Goal: Transaction & Acquisition: Purchase product/service

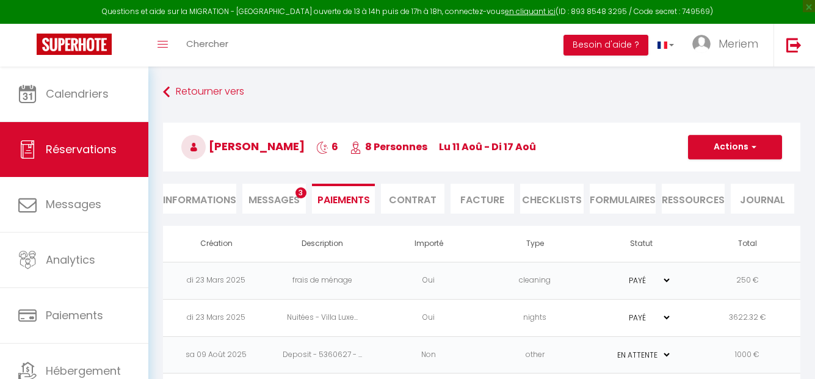
select select "0"
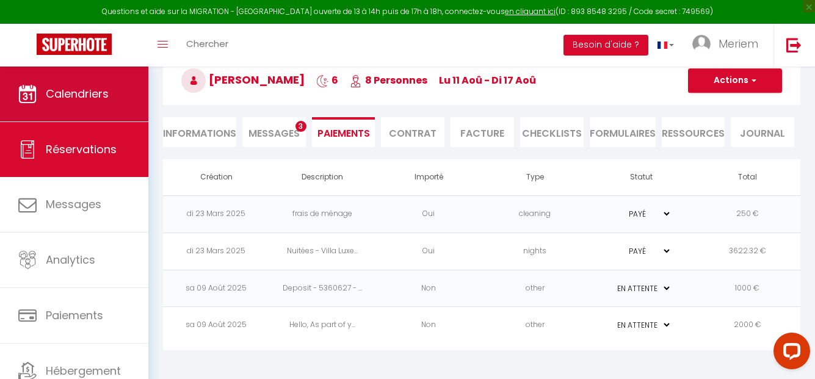
scroll to position [67, 0]
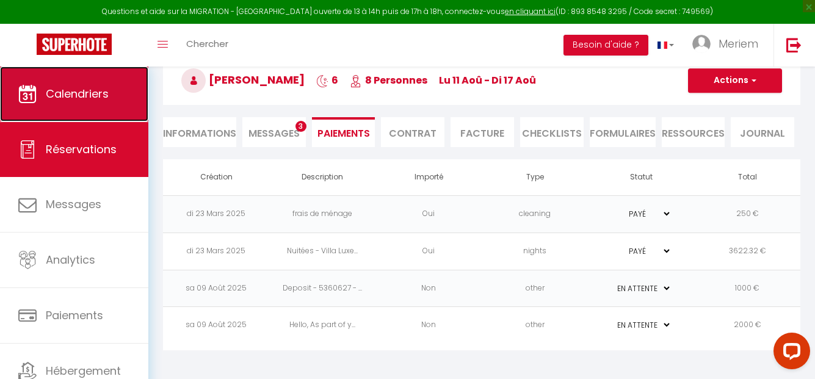
click at [76, 88] on span "Calendriers" at bounding box center [77, 93] width 63 height 15
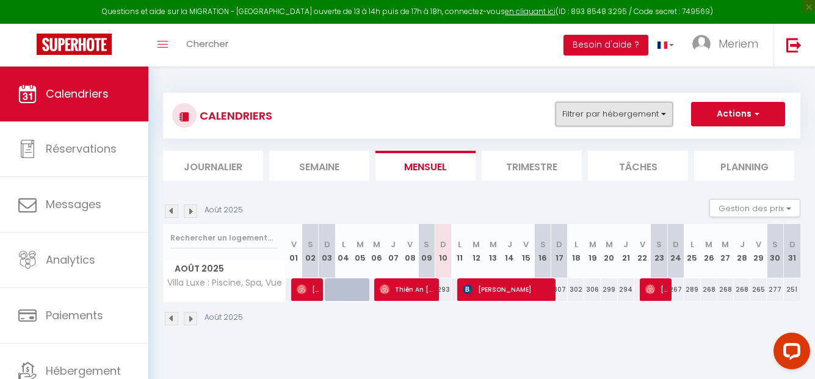
click at [574, 118] on button "Filtrer par hébergement" at bounding box center [614, 114] width 117 height 24
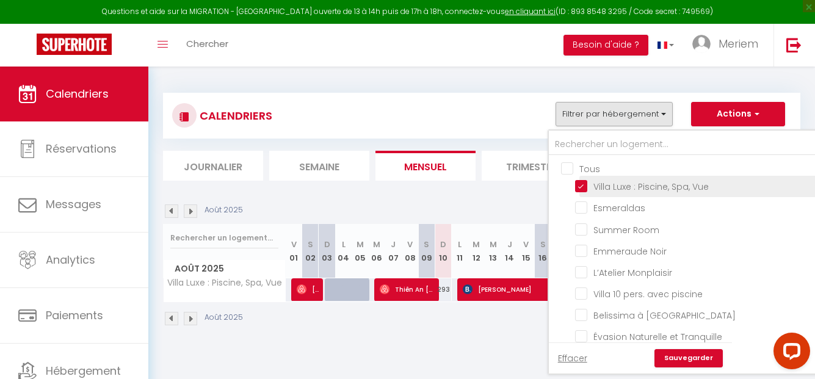
click at [580, 186] on input "Villa Luxe : Piscine, Spa, Vue" at bounding box center [724, 186] width 299 height 12
checkbox input "false"
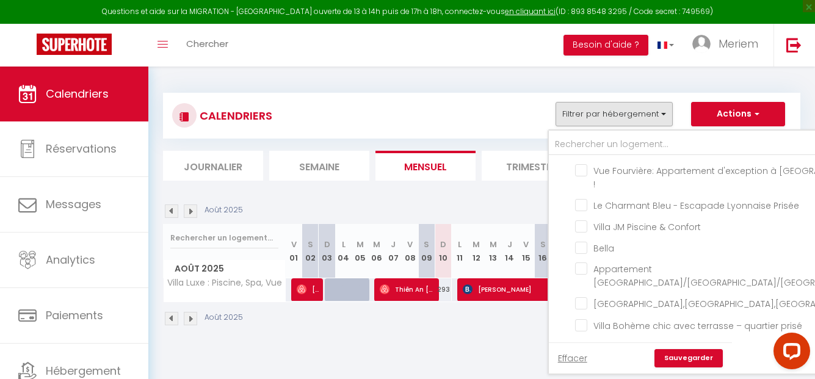
scroll to position [294, 0]
click at [613, 220] on input "Villa JM Piscine & Confort" at bounding box center [724, 226] width 299 height 12
checkbox input "true"
checkbox input "false"
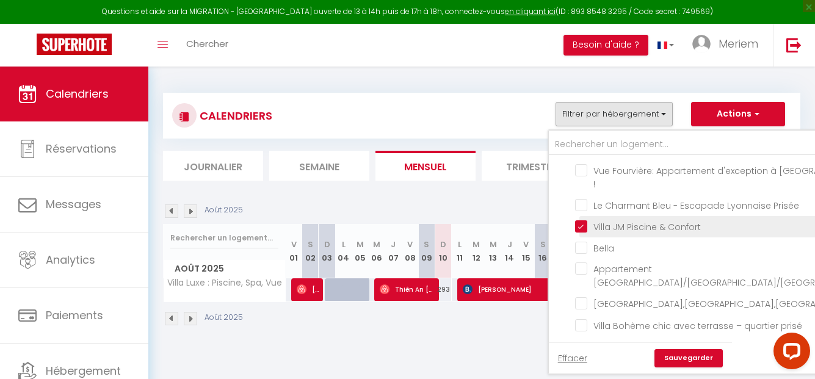
checkbox input "false"
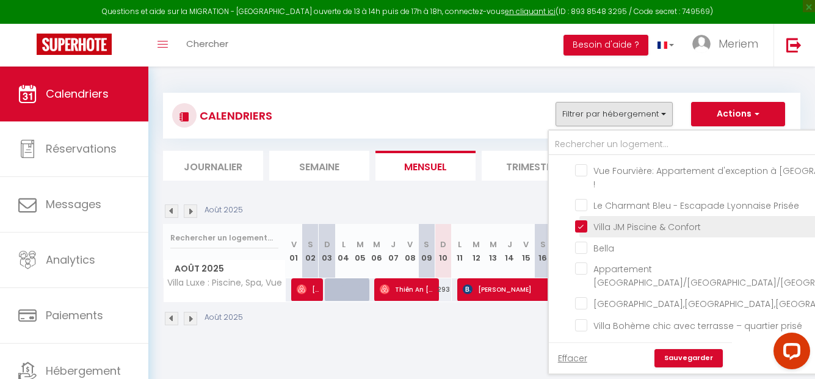
checkbox input "false"
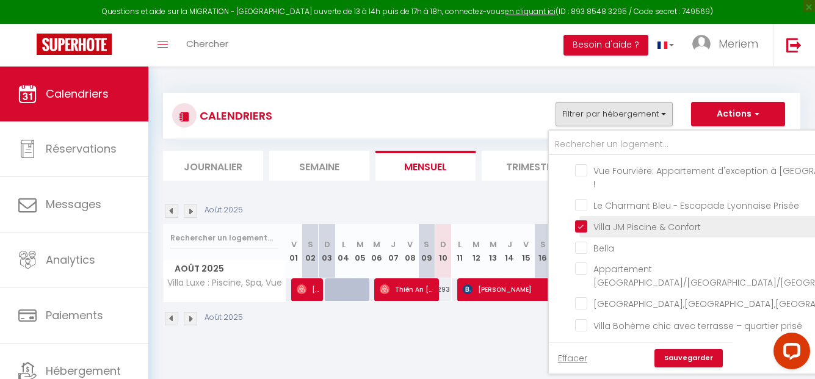
checkbox input "false"
click at [669, 351] on link "Sauvegarder" at bounding box center [689, 358] width 68 height 18
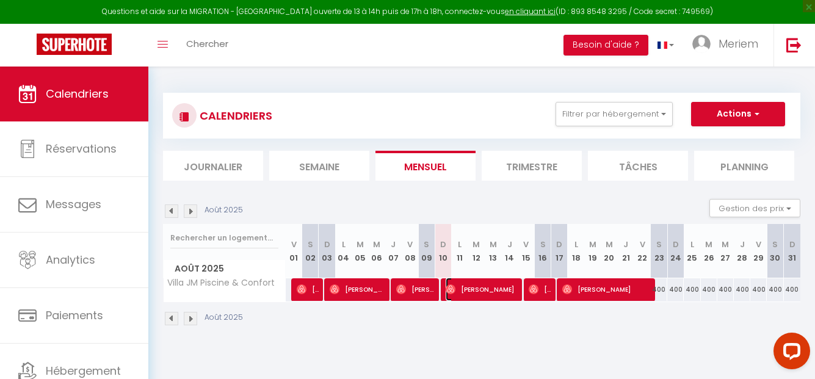
click at [464, 290] on span "[PERSON_NAME]" at bounding box center [481, 289] width 71 height 23
select select "OK"
select select "0"
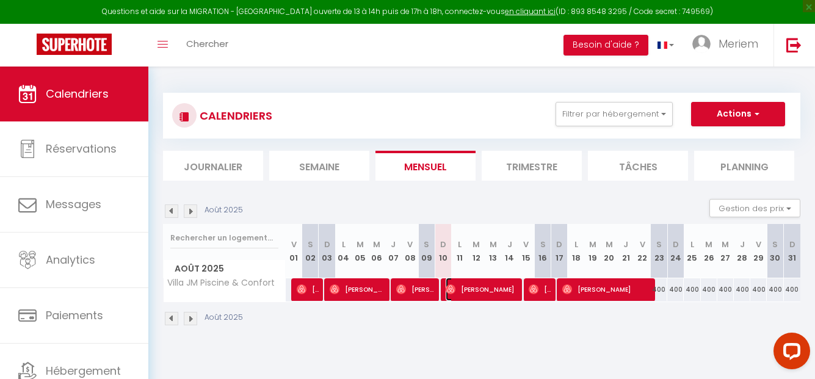
select select "1"
select select
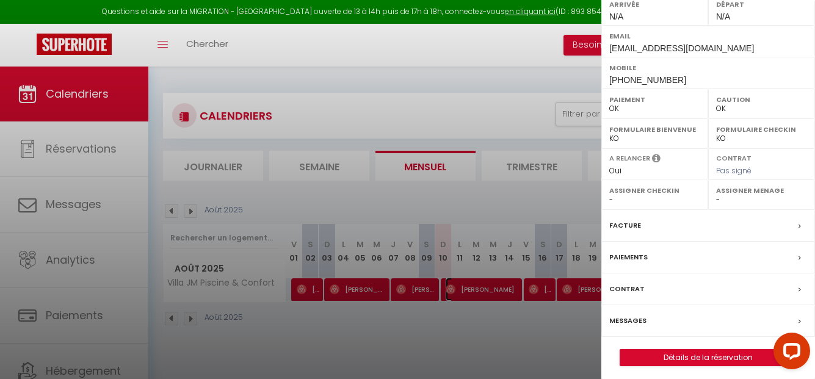
scroll to position [190, 0]
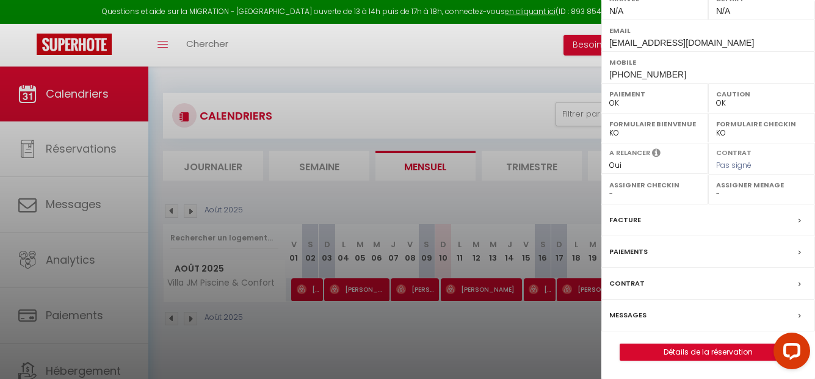
click at [627, 254] on label "Paiements" at bounding box center [629, 252] width 38 height 13
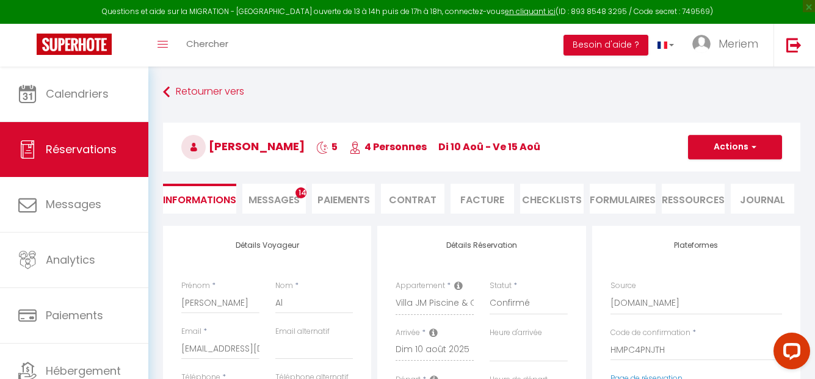
select select
checkbox input "false"
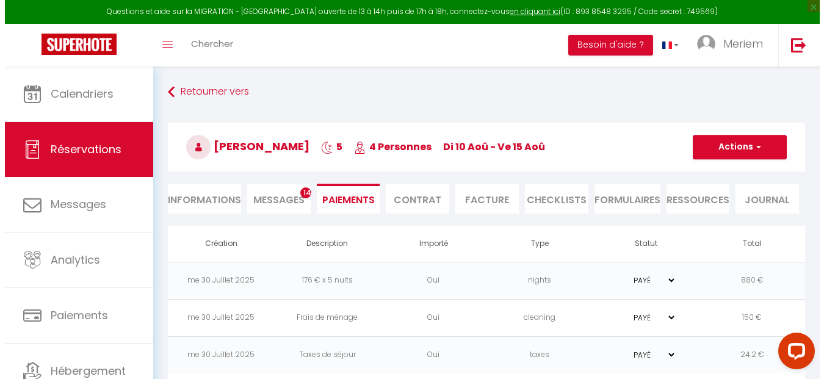
scroll to position [67, 0]
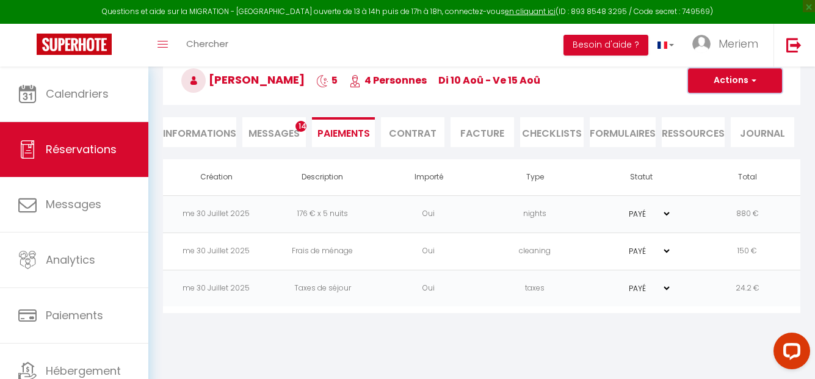
click at [719, 85] on button "Actions" at bounding box center [735, 80] width 94 height 24
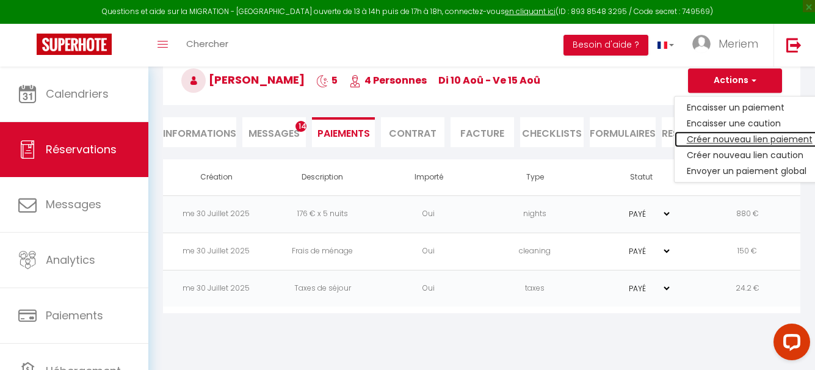
click at [718, 136] on link "Créer nouveau lien paiement" at bounding box center [750, 139] width 150 height 16
click at [718, 136] on li "Ressources" at bounding box center [694, 132] width 64 height 30
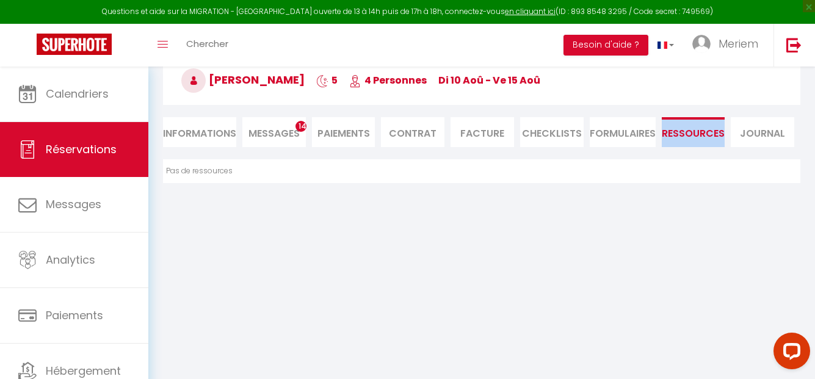
select select
select select "nights"
type input "[EMAIL_ADDRESS][DOMAIN_NAME]"
select select "9121"
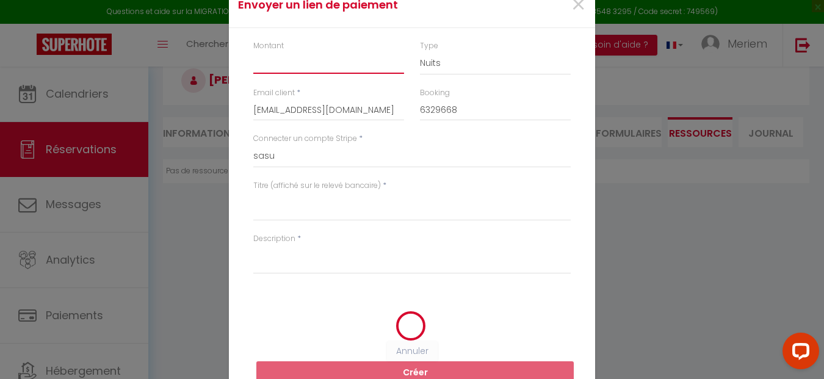
click at [336, 63] on input "Montant" at bounding box center [328, 63] width 151 height 22
click at [429, 72] on select "Nuits Frais de ménage Taxe de séjour [GEOGRAPHIC_DATA]" at bounding box center [495, 63] width 151 height 23
select select "other"
click at [420, 52] on select "Nuits Frais de ménage Taxe de séjour [GEOGRAPHIC_DATA]" at bounding box center [495, 63] width 151 height 23
click at [326, 72] on input "Montant" at bounding box center [328, 63] width 151 height 22
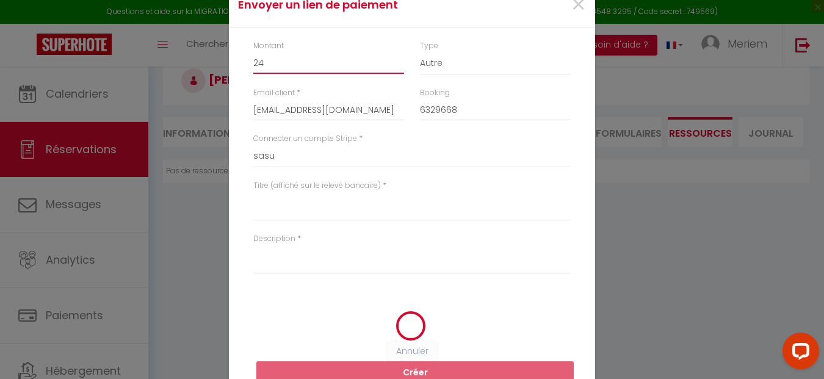
type input "24"
click at [285, 211] on textarea "Titre (affiché sur le relevé bancaire)" at bounding box center [412, 206] width 318 height 29
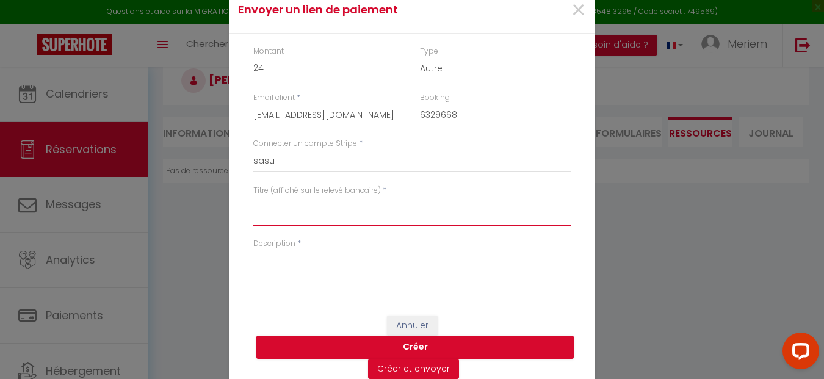
type textarea "A"
type textarea "5"
type textarea "("
type textarea "[EXTRA] - Arrivée anticpee"
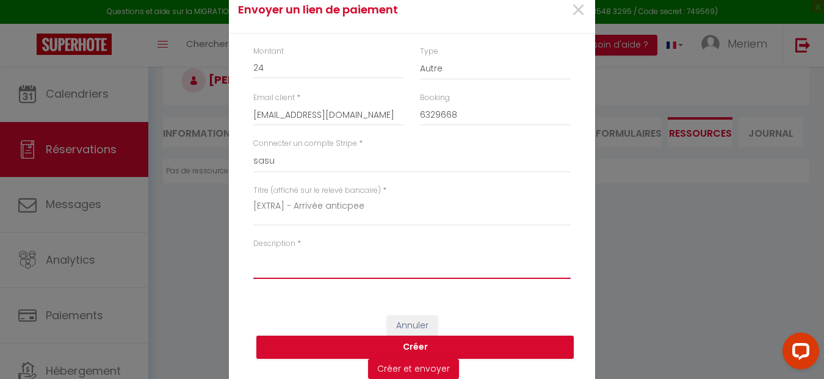
click at [280, 266] on textarea "Description" at bounding box center [412, 264] width 318 height 29
click at [280, 266] on textarea "v ous trouverez le lien du paiment pour larrivee anticpe , cordialment" at bounding box center [412, 264] width 318 height 29
paste textarea "Vous trouverez ci-joint le lien de paiement pour l’arrivée anticipée. Cordialem…"
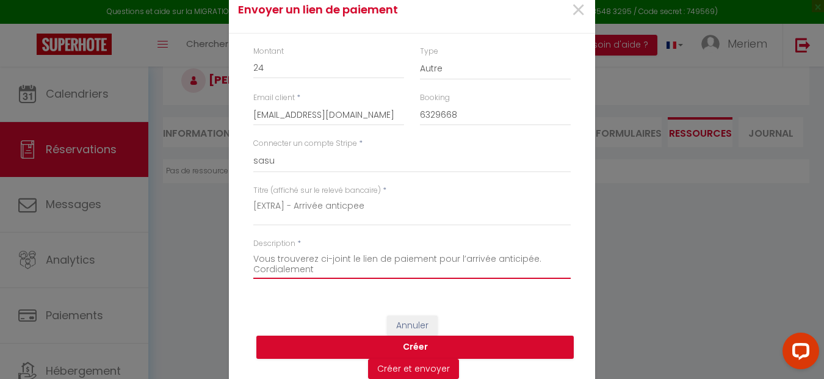
click at [253, 260] on textarea "Vous trouverez ci-joint le lien de paiement pour l’arrivée anticipée. Cordialem…" at bounding box center [412, 264] width 318 height 29
type textarea "Bonjour, Vous trouverez ci-joint le lien de paiement pour l’arrivée anticipée. …"
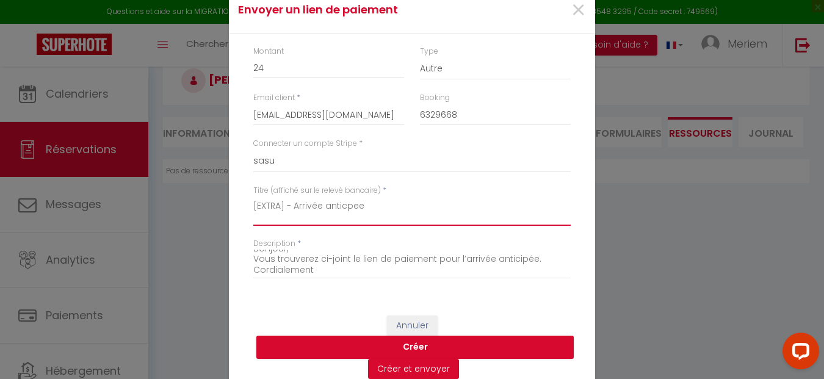
click at [332, 205] on textarea "[EXTRA] - Arrivée anticpee" at bounding box center [412, 211] width 318 height 29
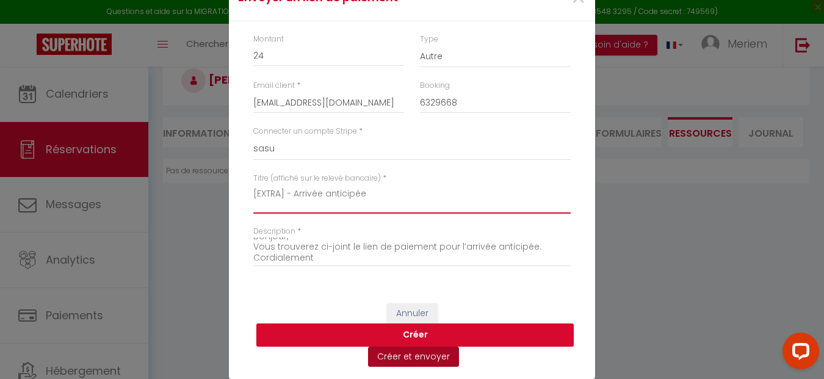
type textarea "[EXTRA] - Arrivée anticipée"
click at [403, 354] on button "Créer et envoyer" at bounding box center [413, 357] width 91 height 21
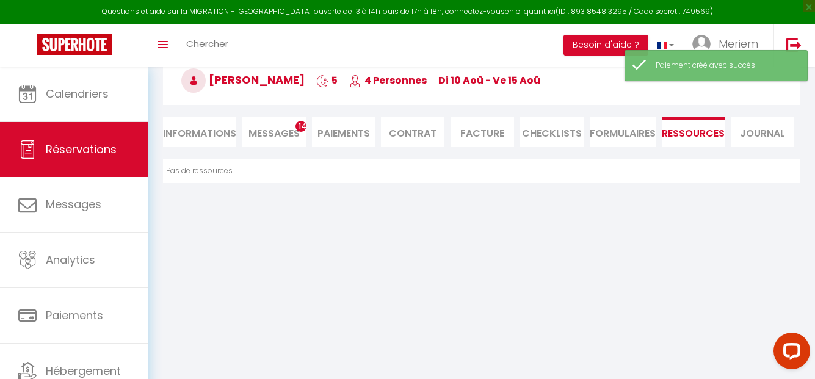
type input "[EMAIL_ADDRESS][DOMAIN_NAME]"
type input "Payment request"
type textarea "Hi, We invite you to click on the link below to make the payment: Title : [EXTR…"
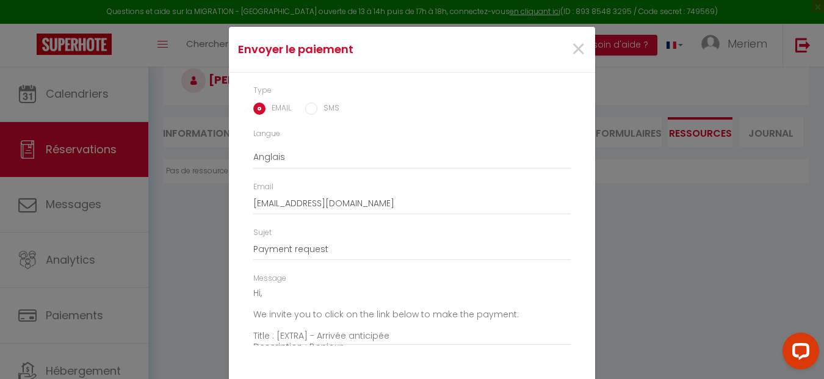
click at [318, 111] on label "SMS" at bounding box center [329, 109] width 22 height 13
click at [316, 111] on input "SMS" at bounding box center [311, 109] width 12 height 12
radio input "true"
radio input "false"
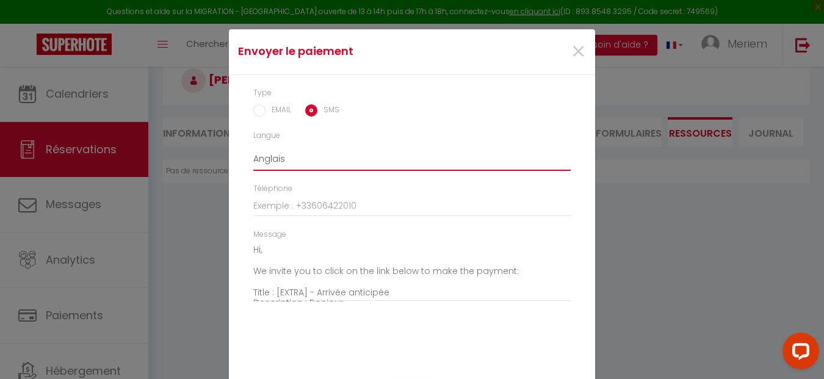
click at [278, 159] on select "Anglais Français Espagnol Portugais" at bounding box center [412, 159] width 318 height 23
select select "fr"
click at [253, 148] on select "Anglais Français Espagnol Portugais" at bounding box center [412, 159] width 318 height 23
type textarea "Bonjour, Nous vous invitons à cliquer sur le lien ci-dessous pour effectuer le …"
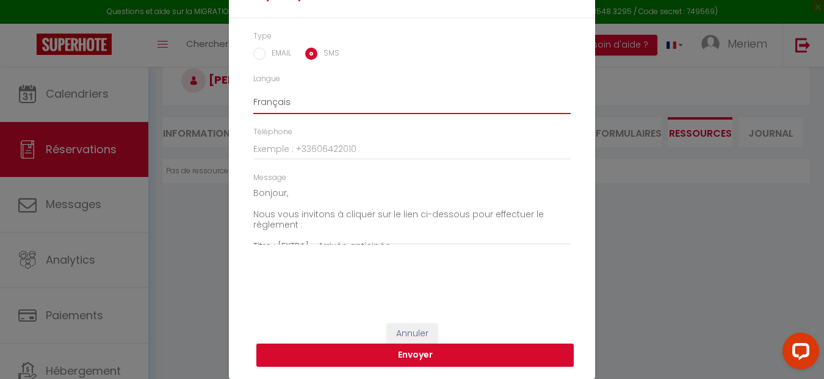
scroll to position [0, 0]
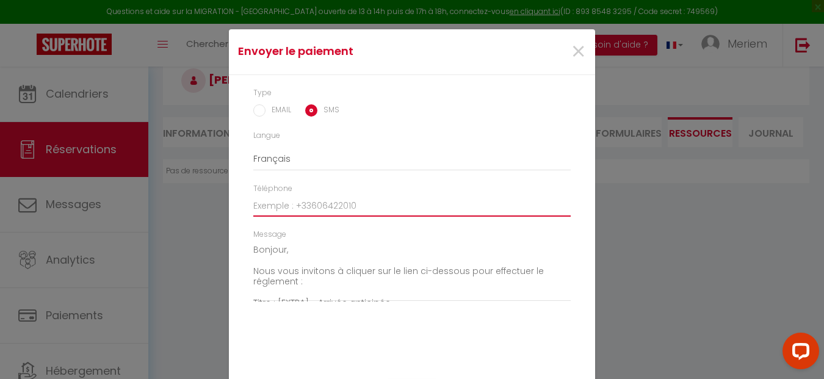
click at [274, 203] on input "Téléphone" at bounding box center [412, 206] width 318 height 22
paste input "[PHONE_NUMBER]‬"
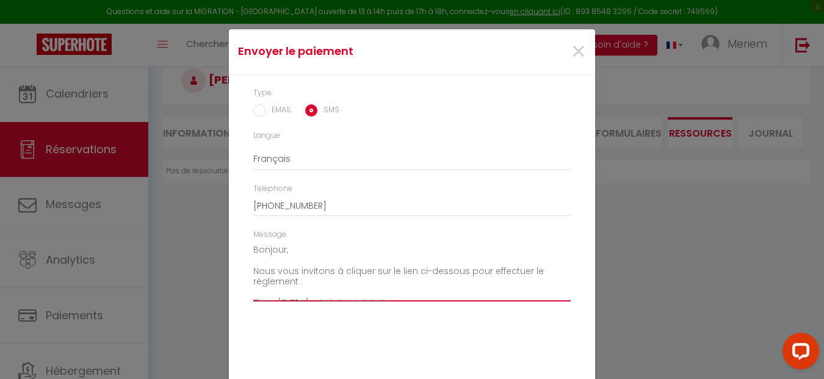
click at [322, 248] on textarea "Bonjour, Nous vous invitons à cliquer sur le lien ci-dessous pour effectuer le …" at bounding box center [412, 272] width 318 height 62
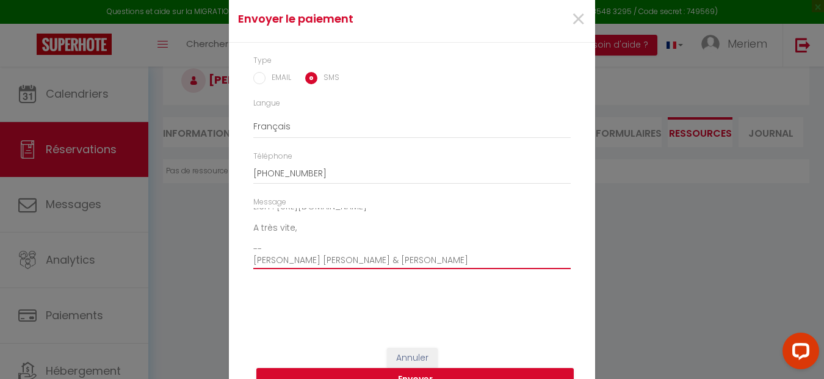
scroll to position [57, 0]
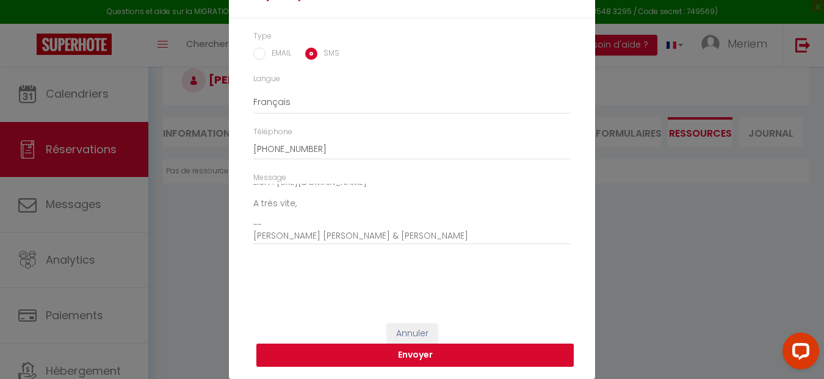
click at [335, 356] on button "Envoyer" at bounding box center [416, 355] width 318 height 23
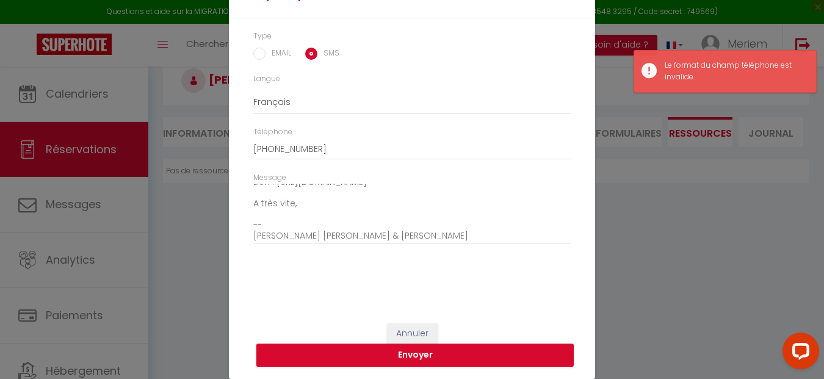
scroll to position [0, 0]
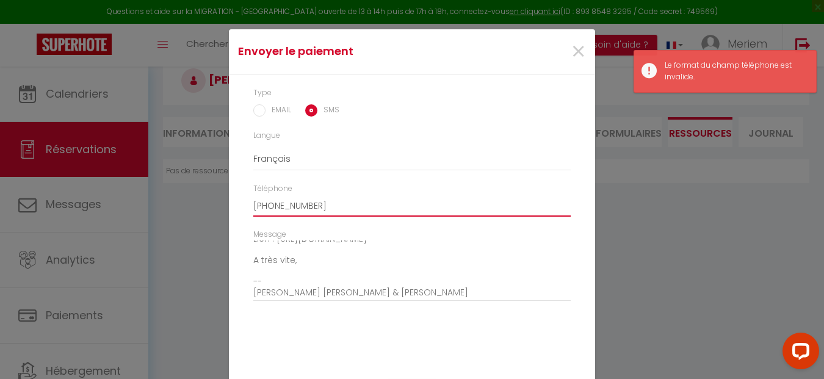
click at [257, 206] on input "[PHONE_NUMBER]‬" at bounding box center [412, 206] width 318 height 22
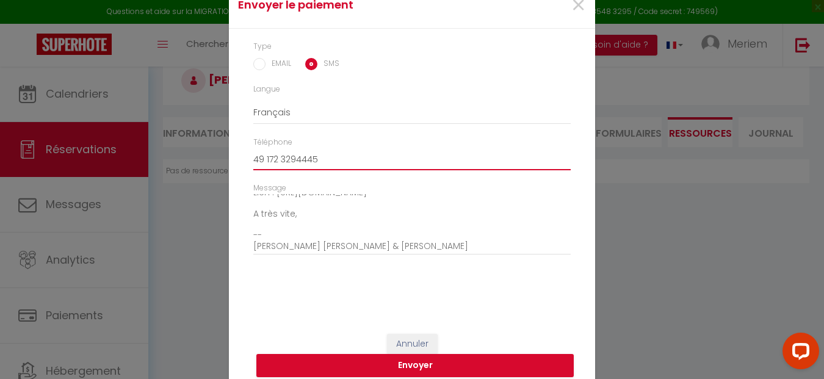
scroll to position [57, 0]
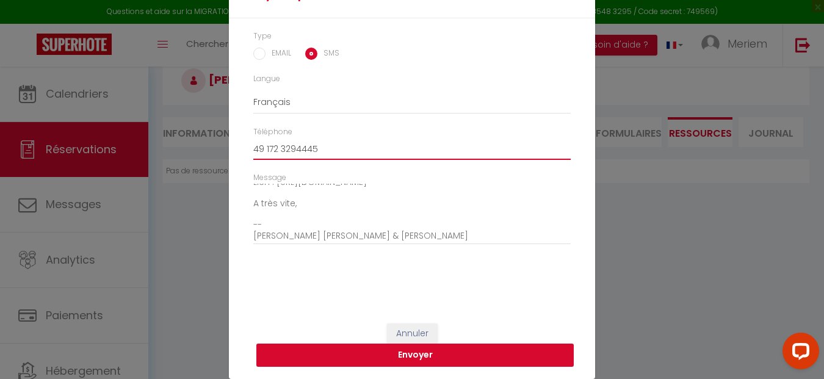
type input "49 172 3294445‬"
click at [316, 350] on button "Envoyer" at bounding box center [416, 355] width 318 height 23
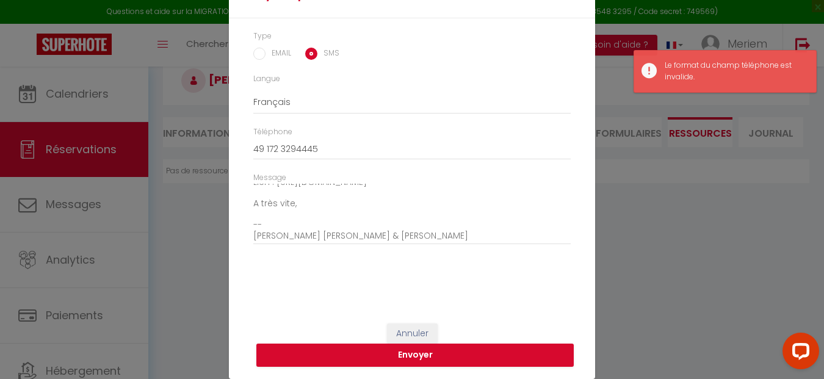
click at [272, 51] on label "EMAIL" at bounding box center [279, 54] width 26 height 13
click at [0, 0] on input "EMAIL" at bounding box center [0, 0] width 0 height 0
click at [256, 49] on input "EMAIL" at bounding box center [259, 54] width 12 height 12
radio input "true"
radio input "false"
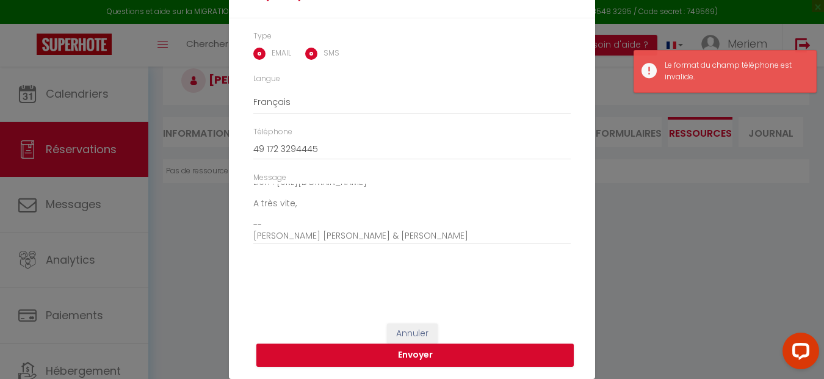
type input "[EMAIL_ADDRESS][DOMAIN_NAME]"
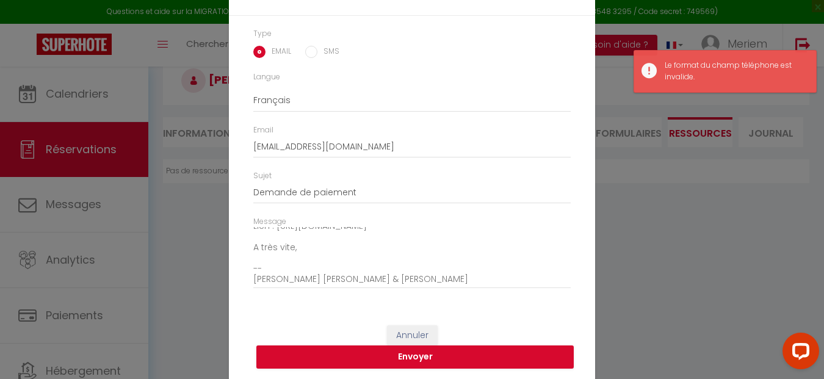
scroll to position [55, 0]
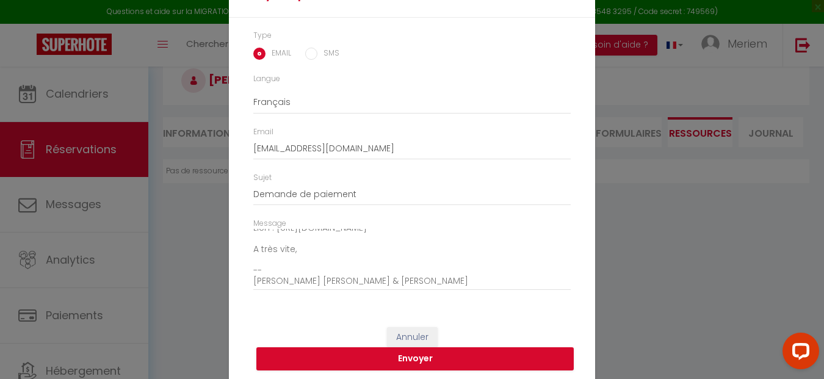
click at [306, 57] on input "SMS" at bounding box center [311, 54] width 12 height 12
radio input "true"
radio input "false"
type input "49 172 3294445‬"
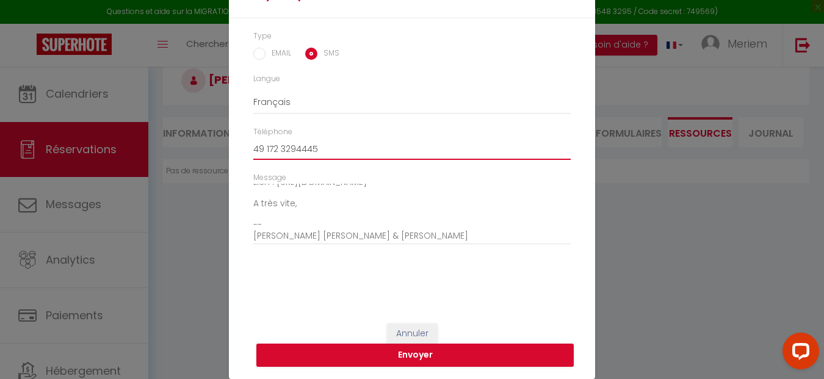
click at [272, 148] on input "49 172 3294445‬" at bounding box center [412, 149] width 318 height 22
paste input "00491723294445 Demander à ChatGPT"
drag, startPoint x: 342, startPoint y: 148, endPoint x: 486, endPoint y: 144, distance: 144.2
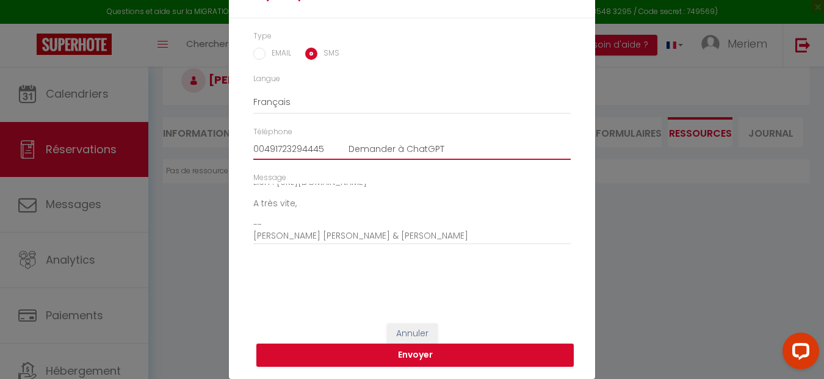
click at [486, 144] on input "00491723294445 Demander à ChatGPT" at bounding box center [412, 149] width 318 height 22
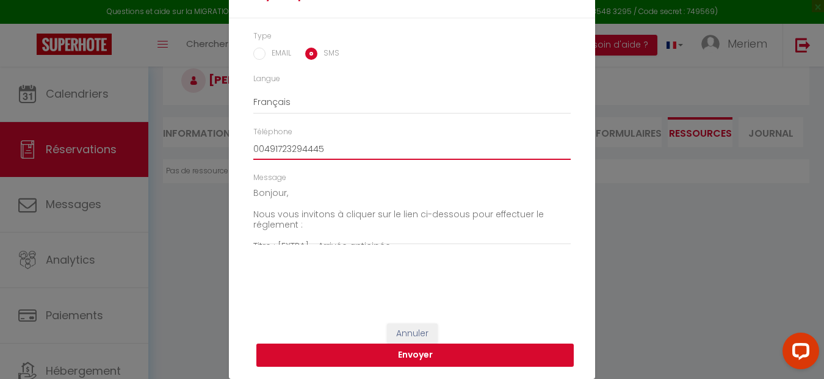
type input "00491723294445"
click at [400, 360] on button "Envoyer" at bounding box center [416, 355] width 318 height 23
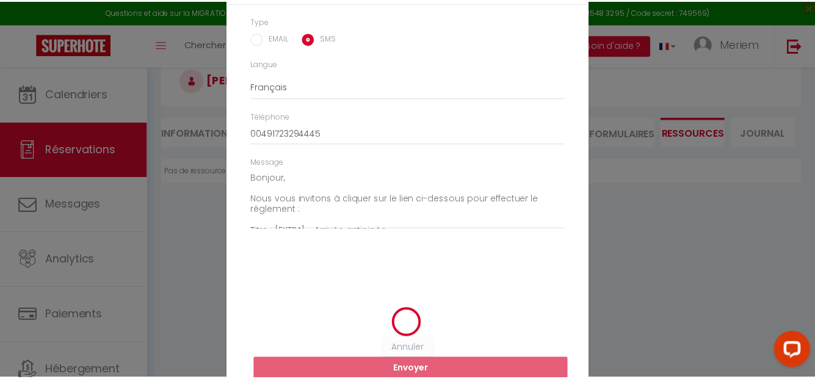
scroll to position [42, 0]
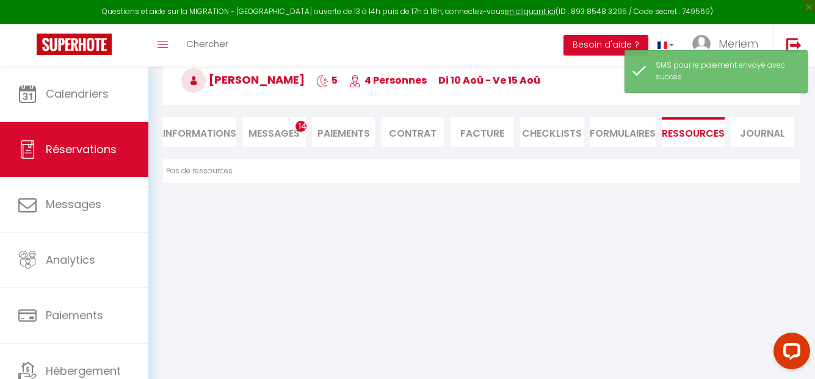
click at [341, 136] on li "Paiements" at bounding box center [344, 132] width 64 height 30
